Goal: Check status: Check status

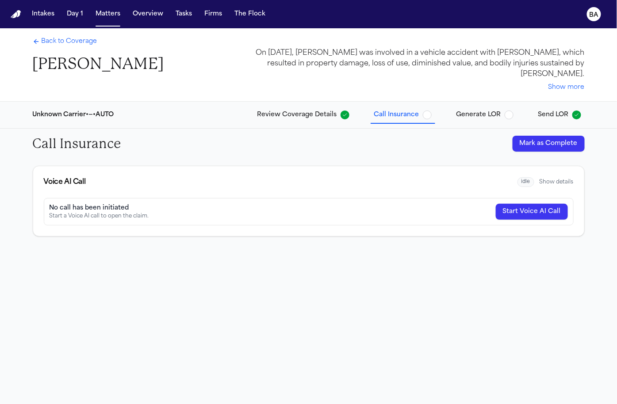
click at [239, 69] on div "Back to Coverage Alex Gomez On March 13, 2012, Alex Gomez was involved in a veh…" at bounding box center [309, 64] width 566 height 73
